Goal: Task Accomplishment & Management: Manage account settings

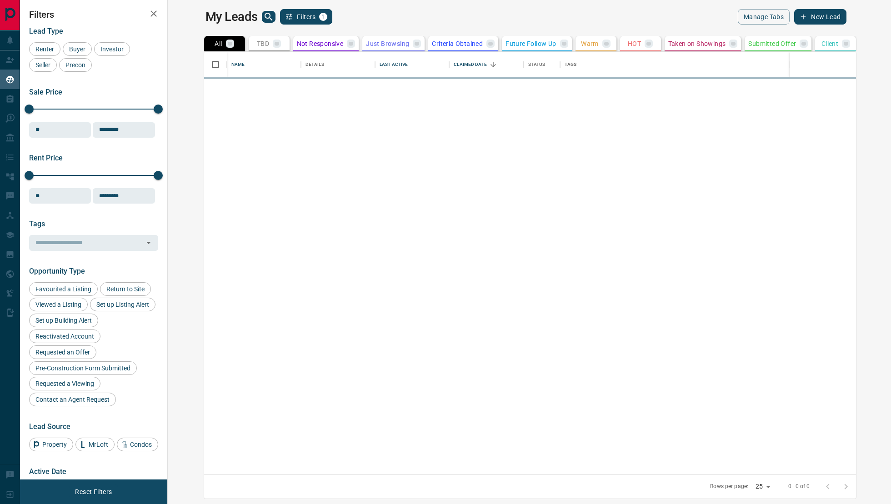
scroll to position [423, 719]
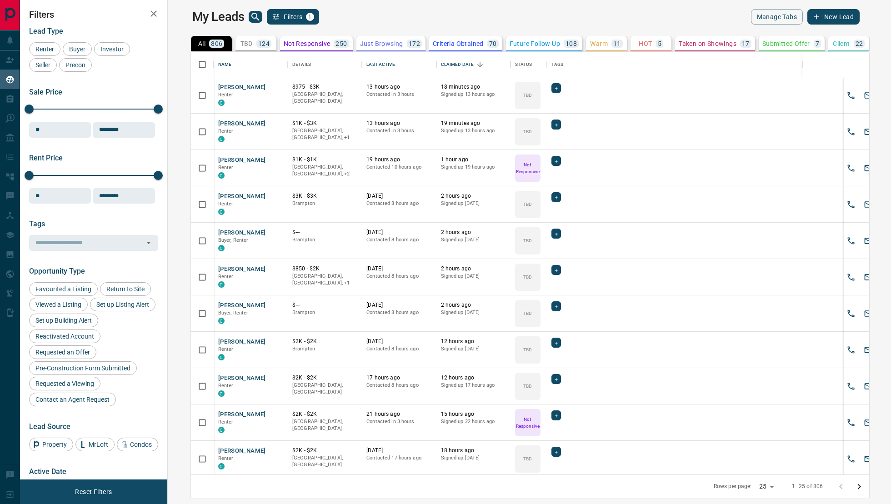
click at [256, 45] on div "124" at bounding box center [263, 44] width 15 height 8
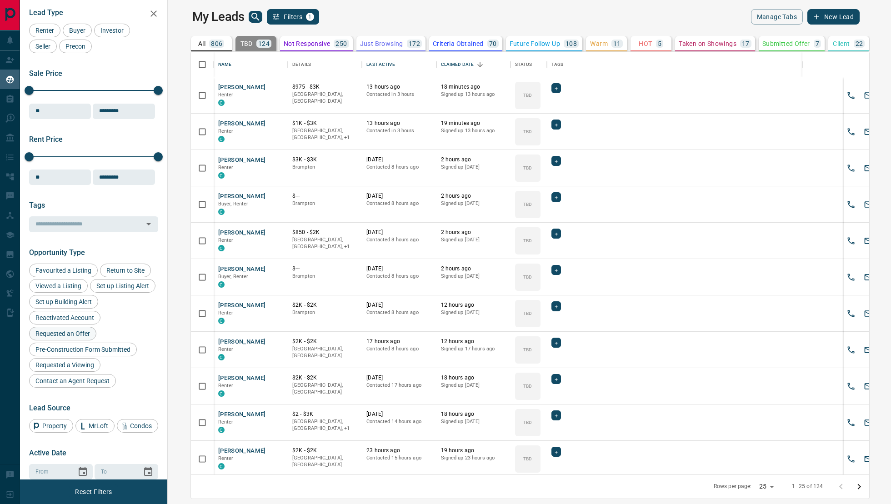
scroll to position [0, 0]
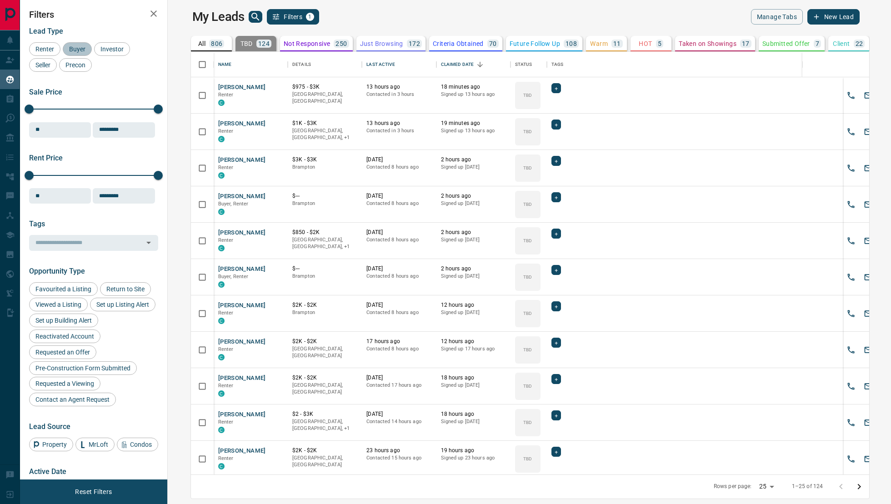
click at [74, 52] on span "Buyer" at bounding box center [77, 48] width 23 height 7
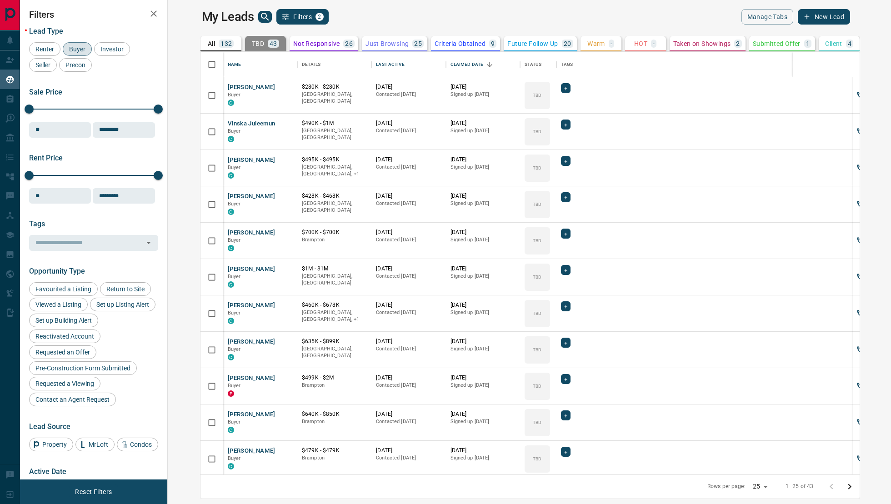
scroll to position [511, 0]
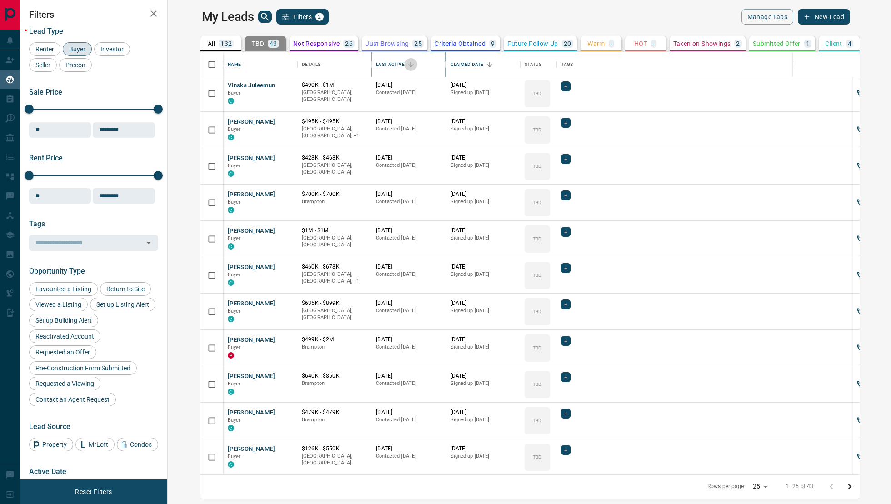
click at [407, 64] on icon "Sort" at bounding box center [411, 64] width 8 height 8
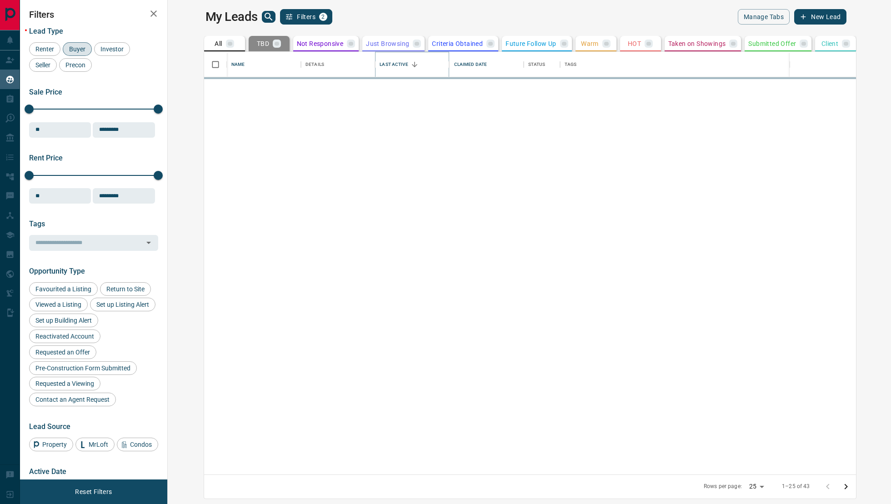
scroll to position [0, 0]
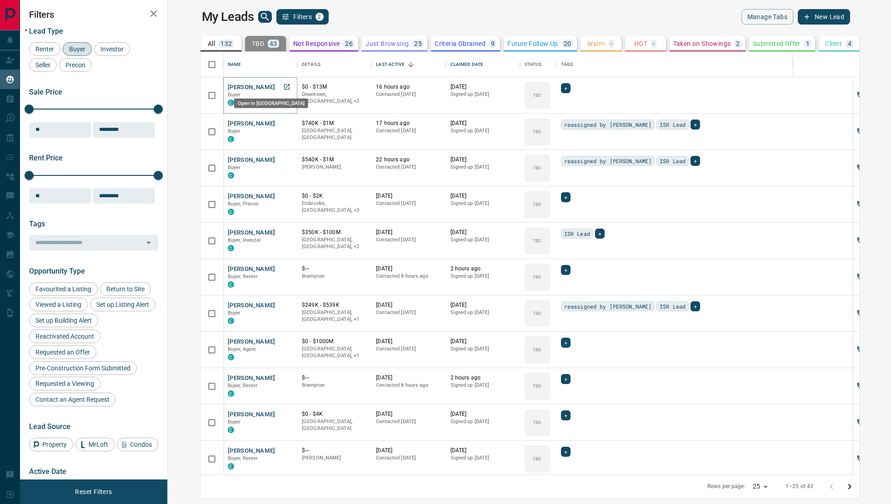
click at [283, 85] on icon "Open in New Tab" at bounding box center [286, 86] width 7 height 7
click at [281, 118] on link "Open in New Tab" at bounding box center [287, 123] width 12 height 12
click at [283, 161] on icon "Open in New Tab" at bounding box center [286, 159] width 7 height 7
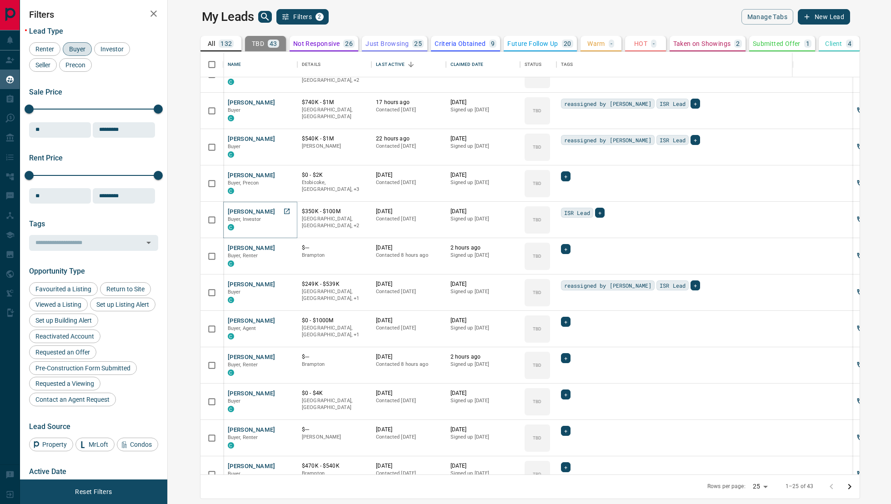
click at [283, 211] on icon "Open in New Tab" at bounding box center [286, 211] width 7 height 7
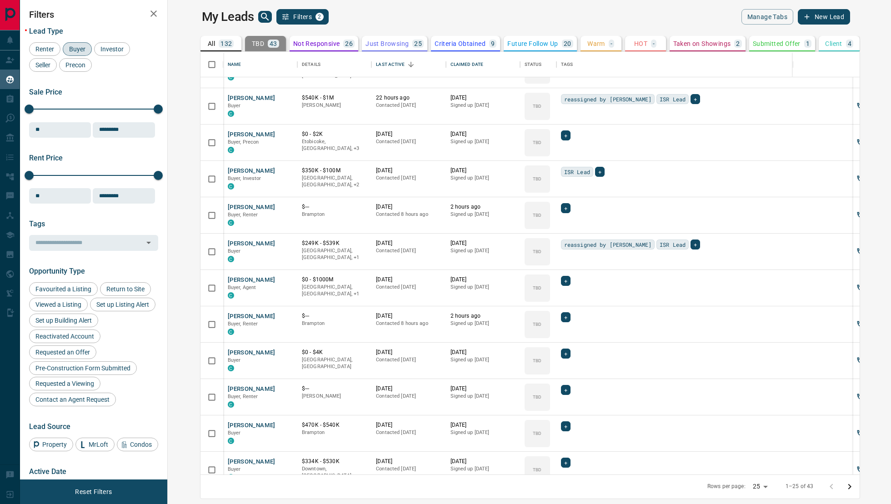
scroll to position [71, 0]
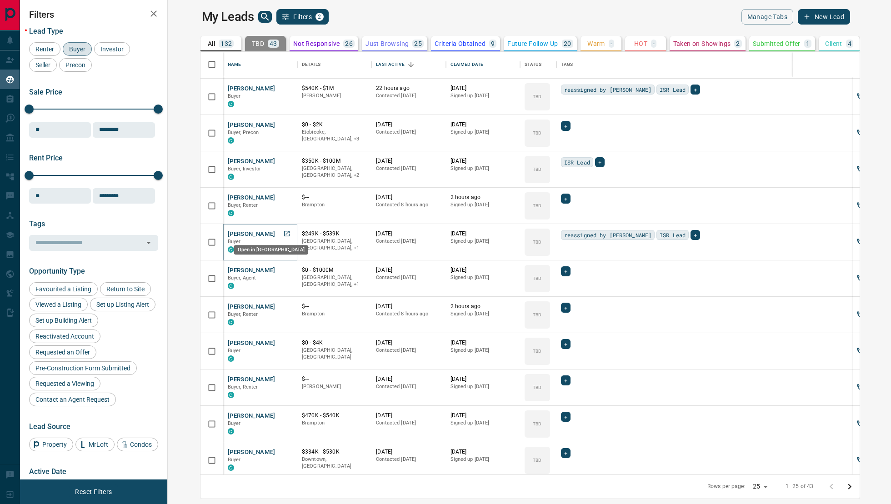
click at [283, 234] on icon "Open in New Tab" at bounding box center [286, 233] width 7 height 7
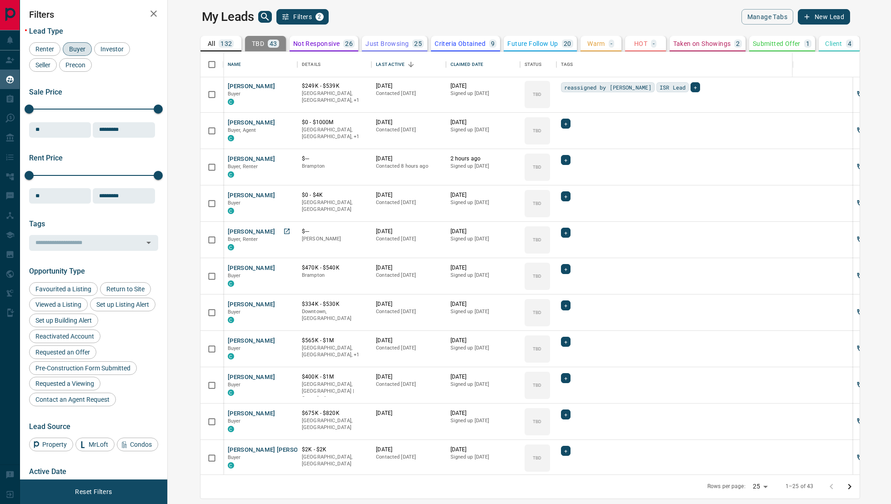
scroll to position [228, 0]
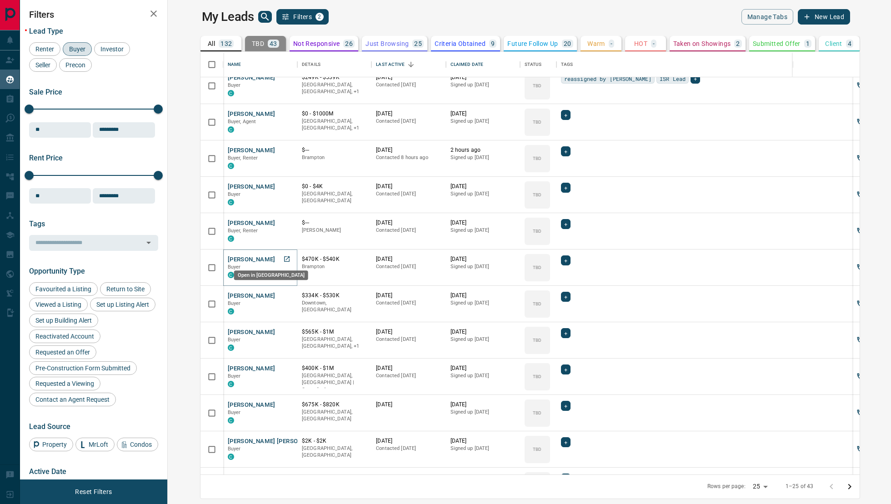
click at [284, 258] on icon "Open in New Tab" at bounding box center [286, 258] width 5 height 5
click at [283, 296] on icon "Open in New Tab" at bounding box center [286, 295] width 7 height 7
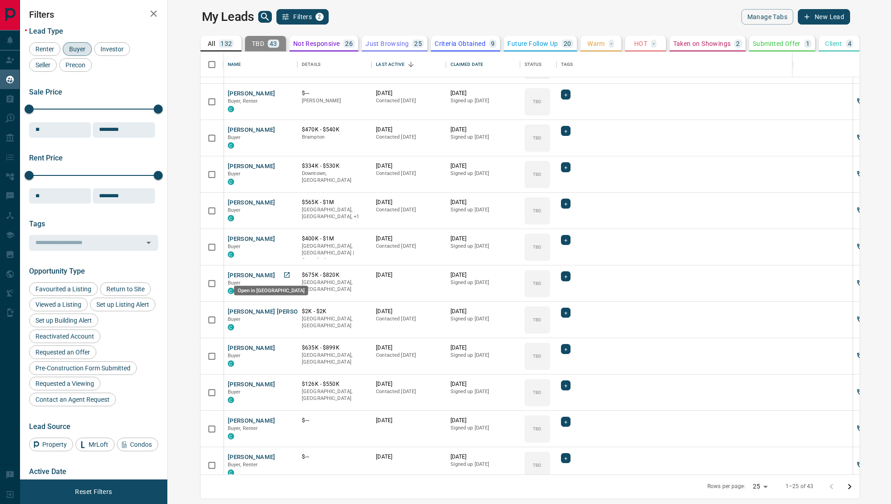
scroll to position [511, 0]
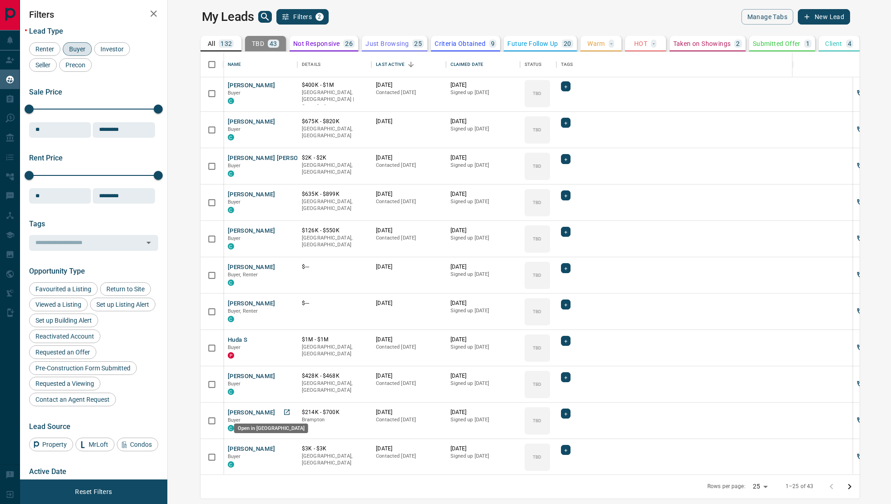
click at [254, 417] on body "Lead Transfers Claim Leads My Leads Tasks Opportunities Deals Campaigns Automat…" at bounding box center [445, 246] width 891 height 493
click at [283, 411] on icon "Open in New Tab" at bounding box center [286, 412] width 7 height 7
click at [281, 373] on link "Open in New Tab" at bounding box center [287, 376] width 12 height 12
